Goal: Entertainment & Leisure: Consume media (video, audio)

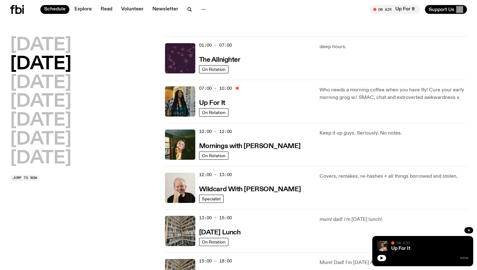
scroll to position [49, 0]
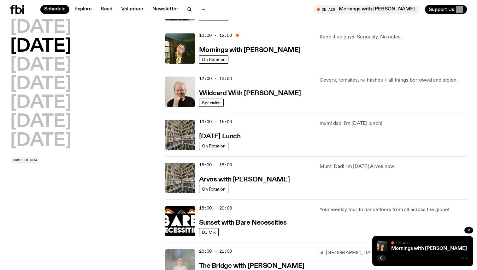
scroll to position [97, 0]
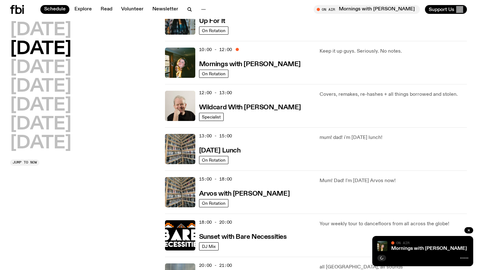
scroll to position [85, 0]
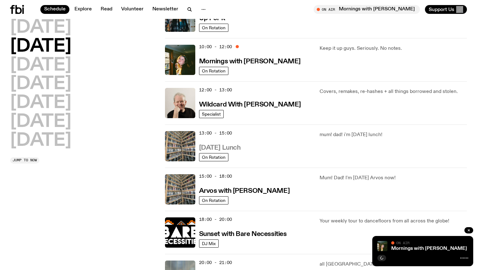
click at [219, 149] on h3 "[DATE] Lunch" at bounding box center [220, 148] width 42 height 7
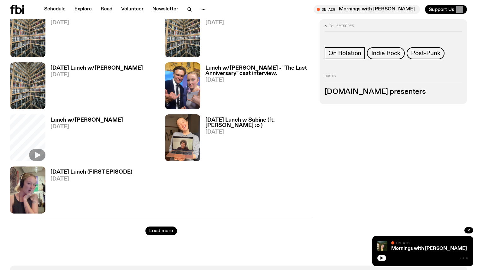
scroll to position [972, 0]
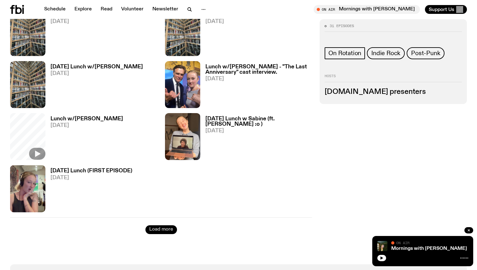
click at [165, 231] on button "Load more" at bounding box center [161, 230] width 32 height 9
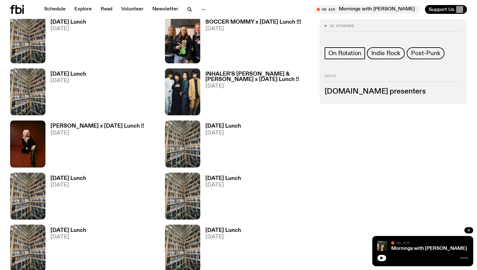
scroll to position [698, 0]
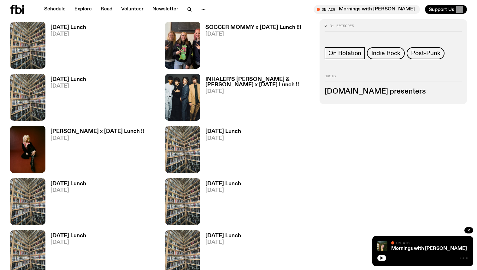
click at [91, 131] on h3 "[PERSON_NAME] x [DATE] Lunch !!" at bounding box center [97, 131] width 94 height 5
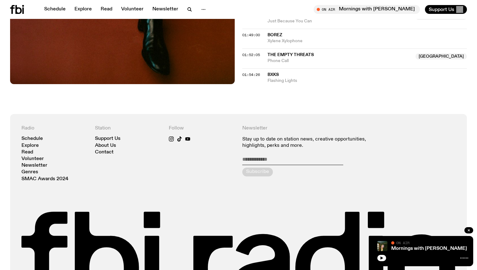
scroll to position [736, 0]
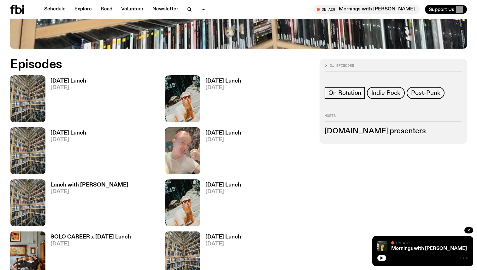
scroll to position [276, 0]
